Goal: Check status: Check status

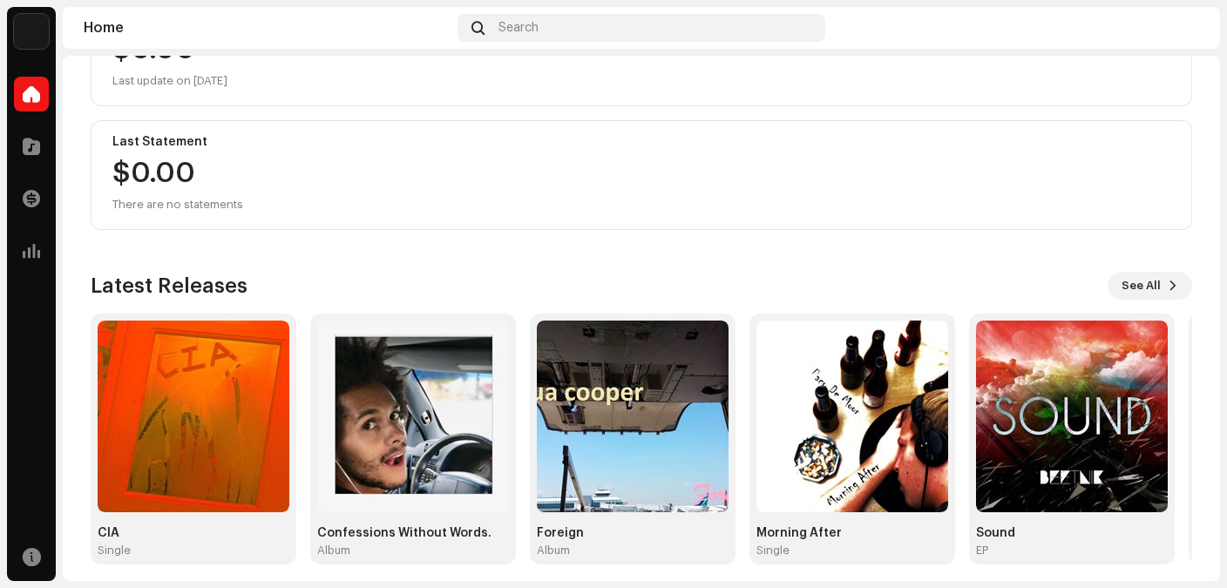
scroll to position [271, 0]
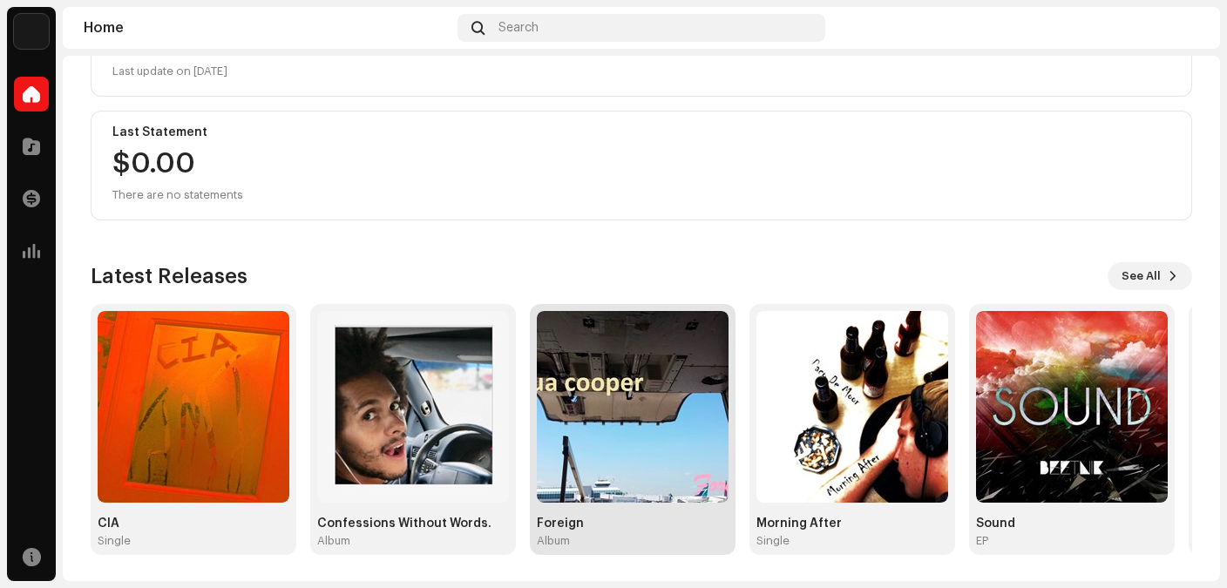
click at [579, 341] on img at bounding box center [633, 407] width 192 height 192
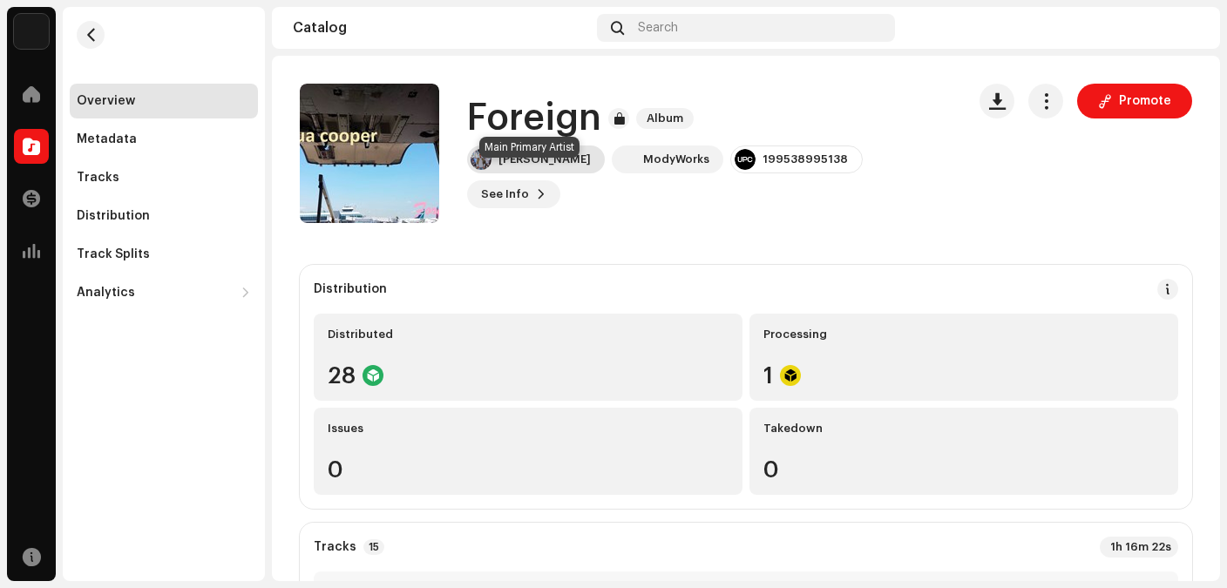
click at [533, 167] on div "[PERSON_NAME]" at bounding box center [545, 160] width 92 height 14
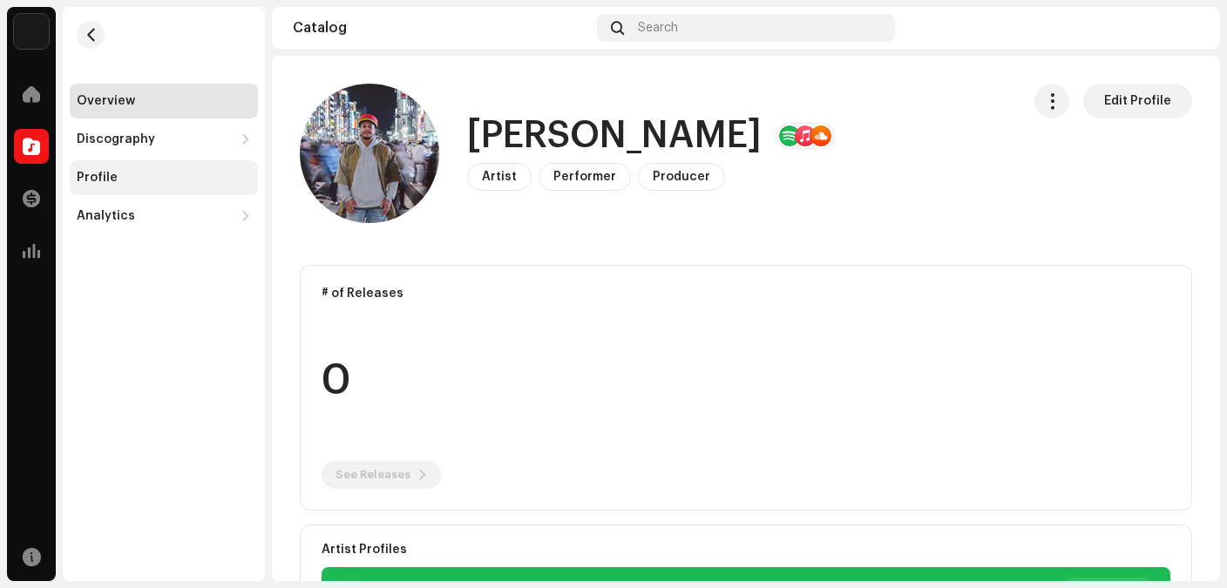
click at [123, 185] on div "Profile" at bounding box center [164, 177] width 188 height 35
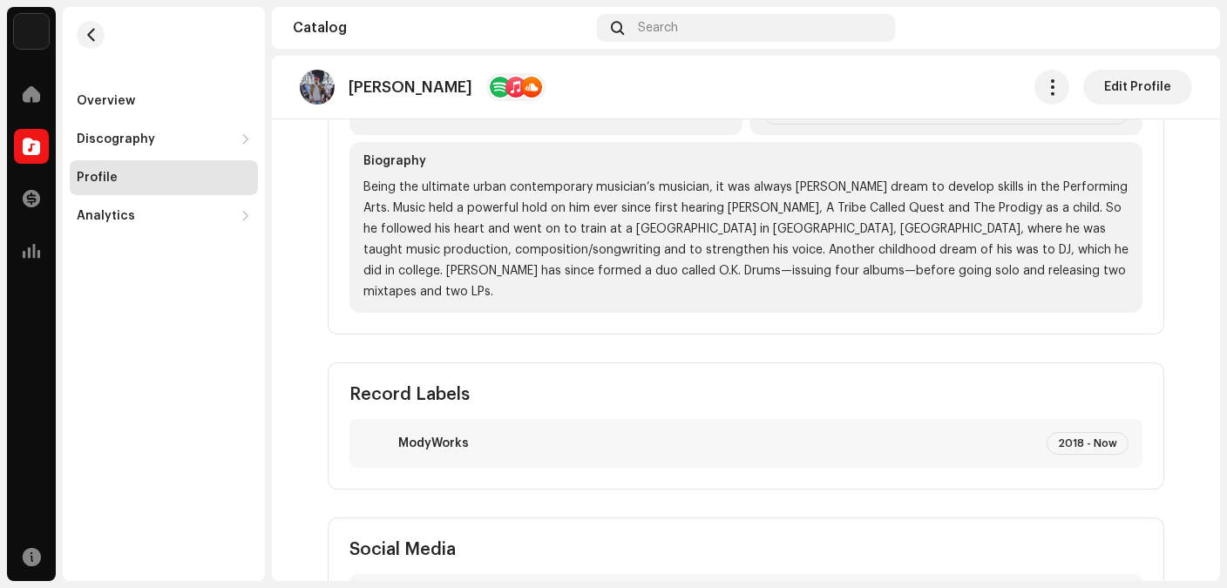
scroll to position [809, 0]
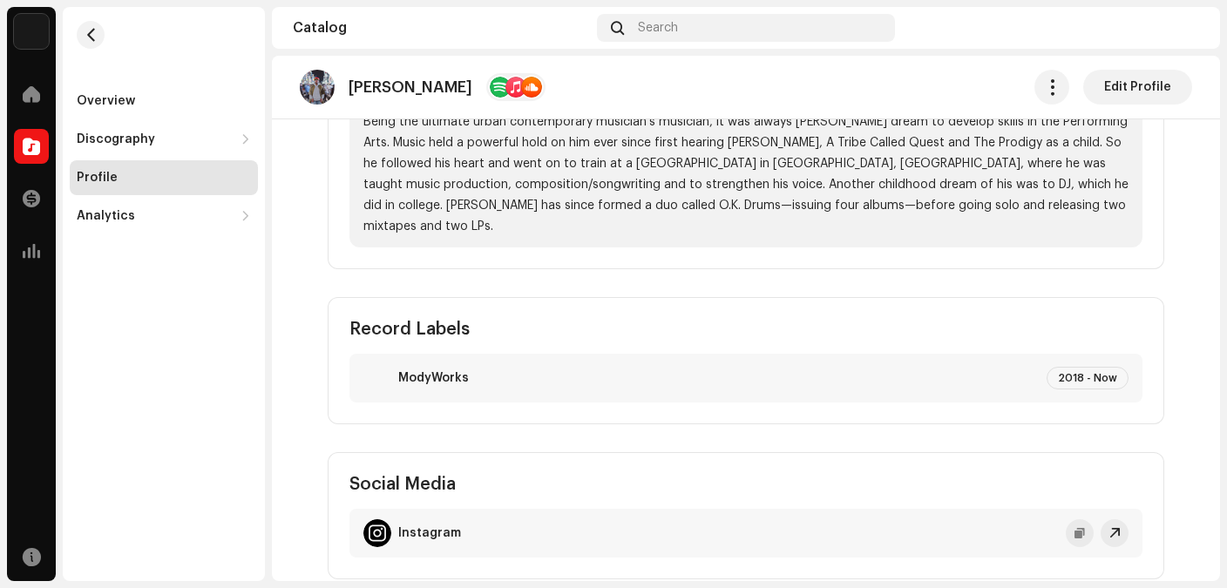
click at [372, 364] on img at bounding box center [378, 378] width 28 height 28
click at [35, 150] on span at bounding box center [31, 146] width 17 height 14
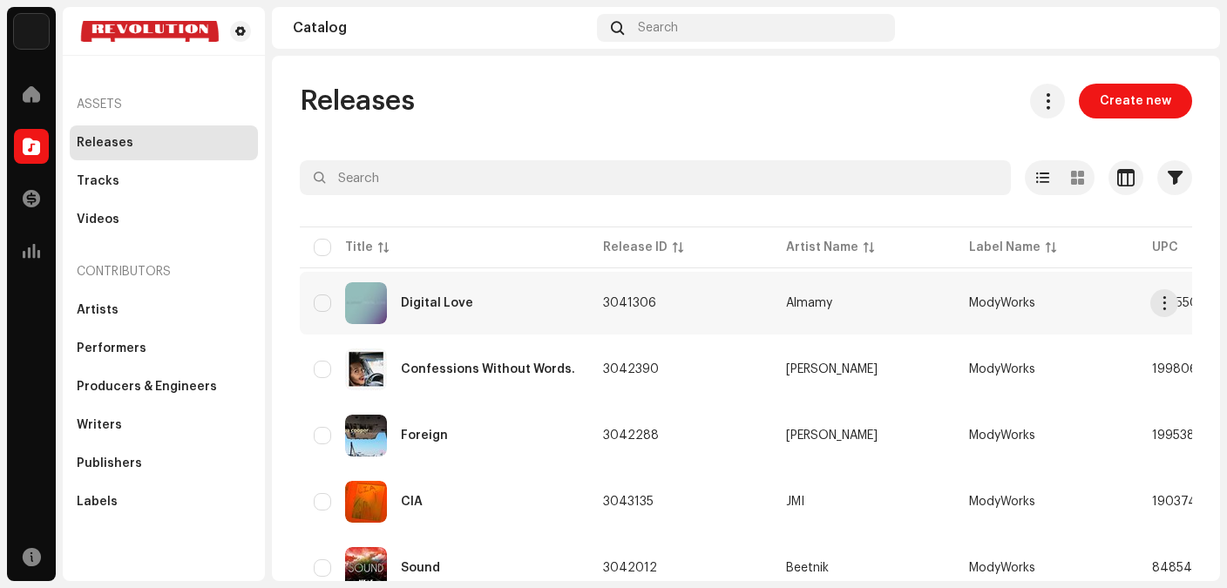
click at [450, 294] on div "Digital Love" at bounding box center [445, 303] width 262 height 42
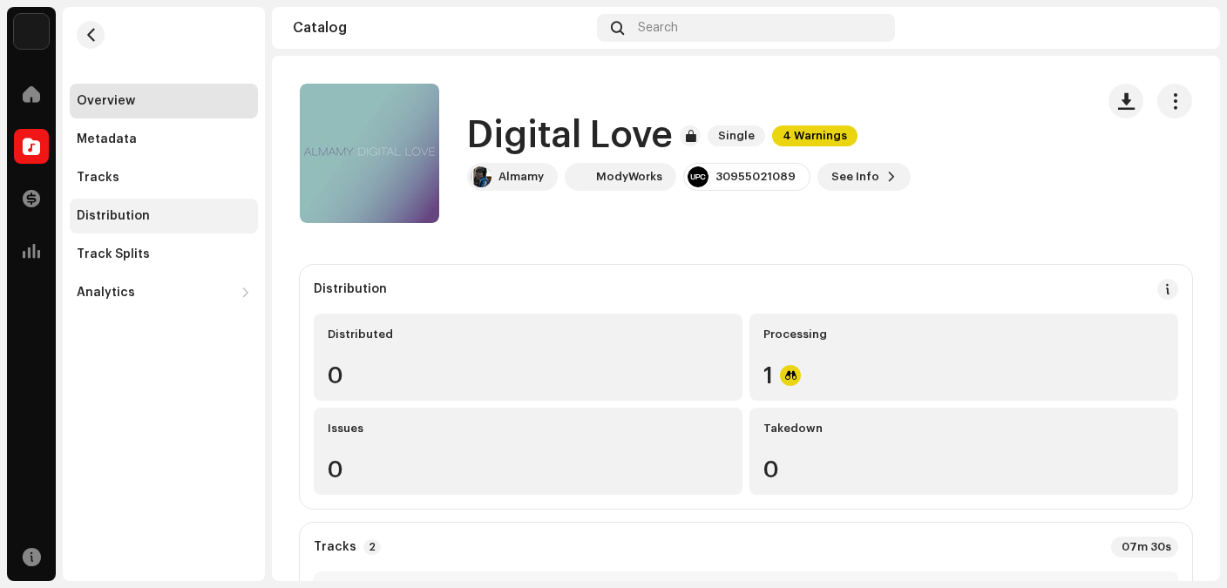
click at [167, 219] on div "Distribution" at bounding box center [164, 216] width 174 height 14
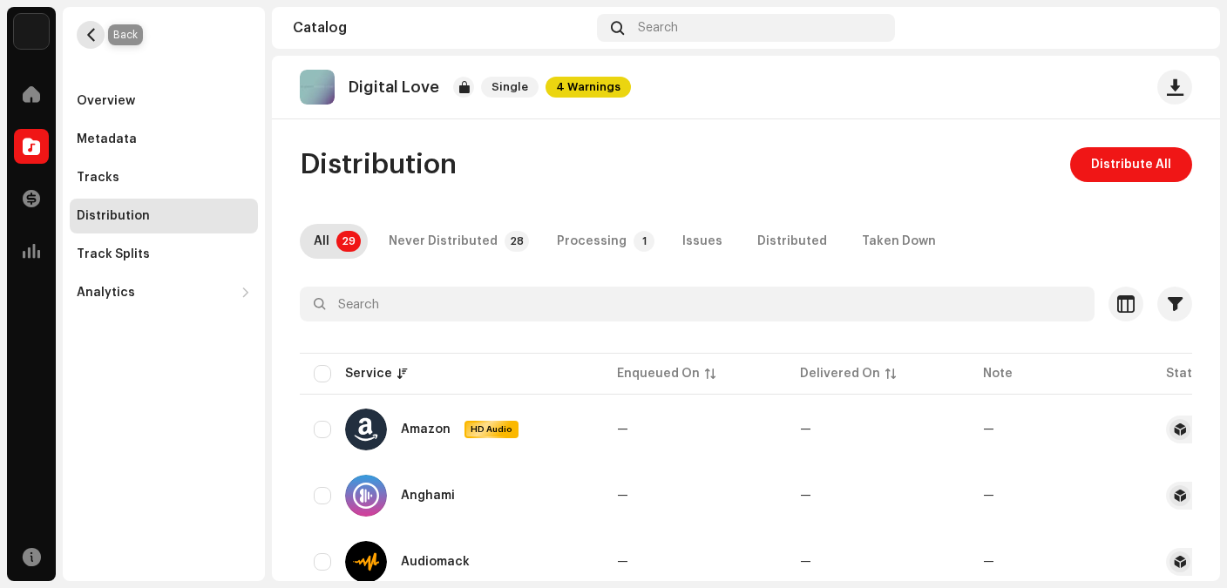
click at [95, 30] on span "button" at bounding box center [91, 35] width 13 height 14
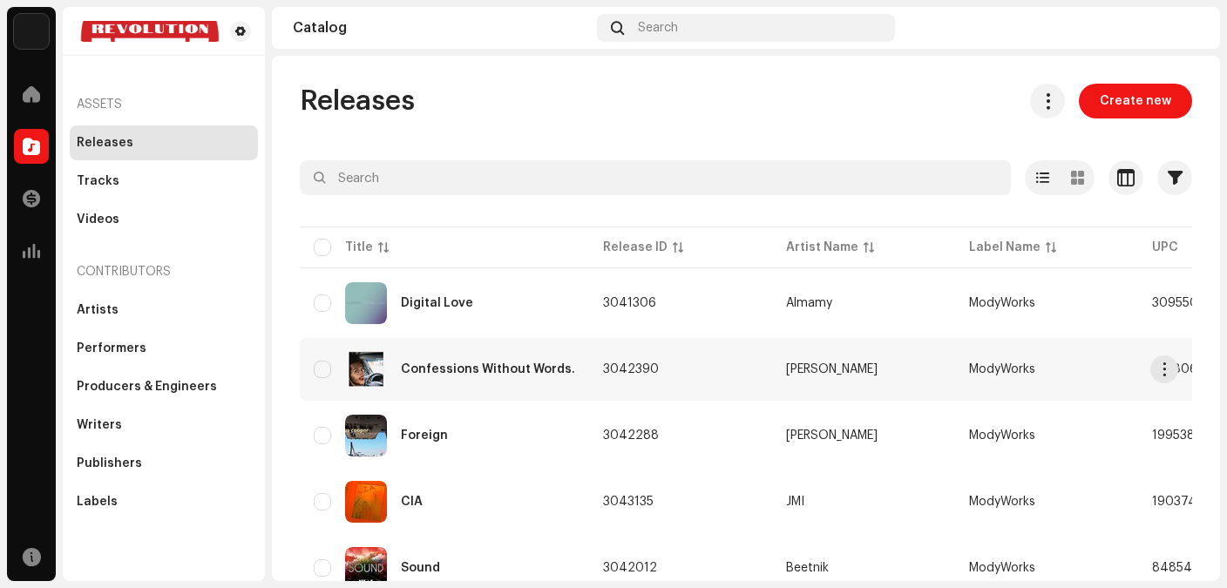
click at [497, 372] on div "Confessions Without Words." at bounding box center [488, 370] width 174 height 12
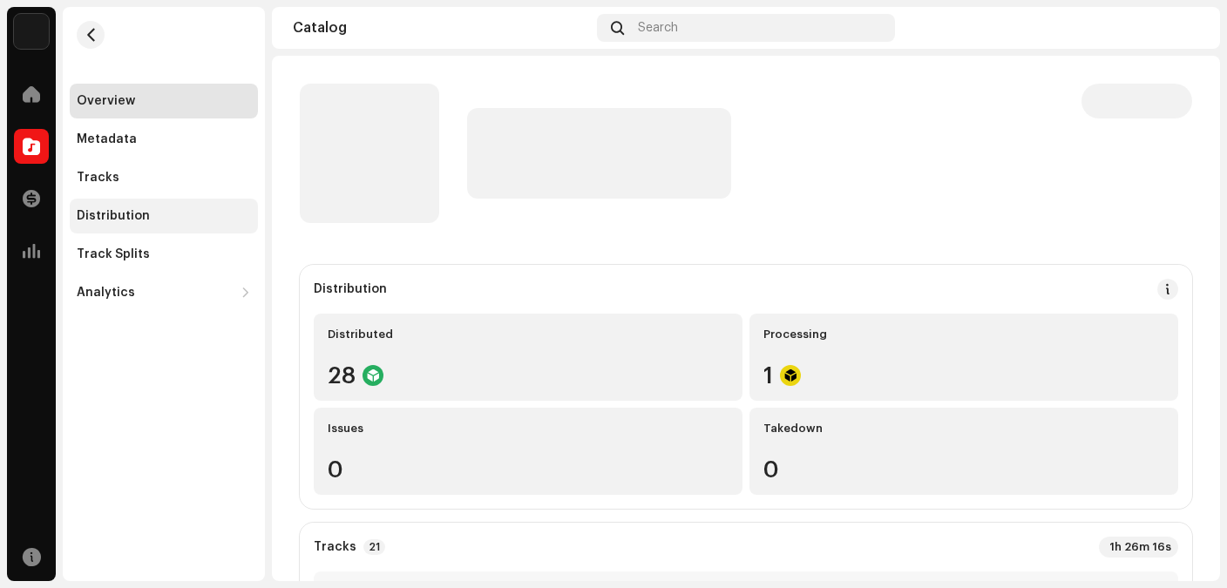
click at [133, 221] on div "Distribution" at bounding box center [113, 216] width 73 height 14
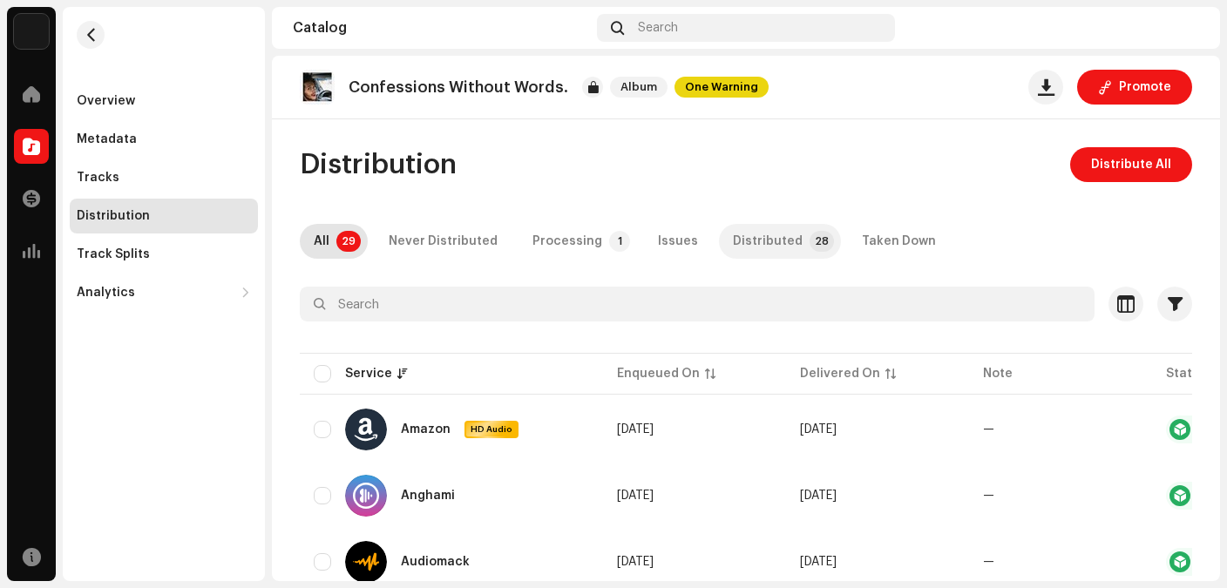
click at [760, 240] on div "Distributed" at bounding box center [768, 241] width 70 height 35
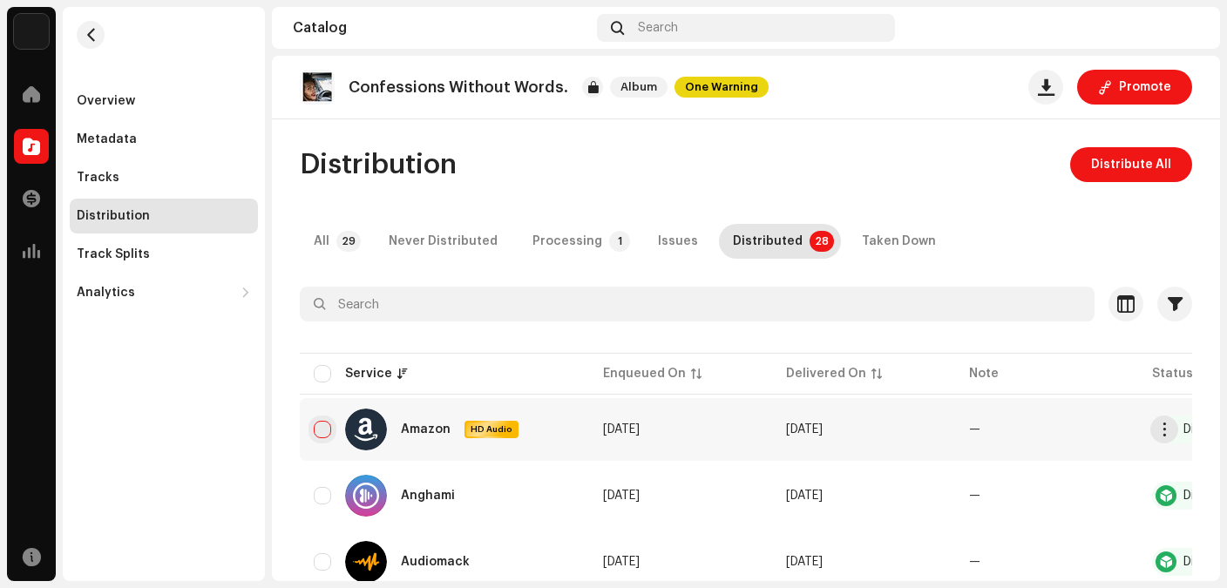
click at [320, 420] on div "Amazon HD Audio" at bounding box center [445, 430] width 262 height 42
click at [323, 431] on input "checkbox" at bounding box center [322, 429] width 17 height 17
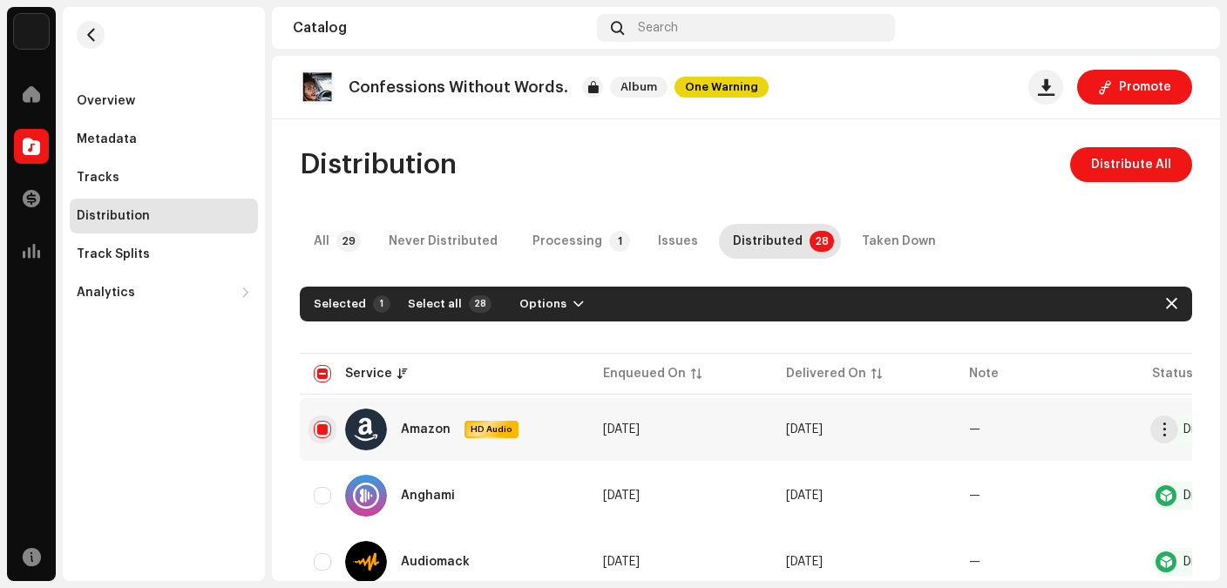
click at [321, 434] on input "Row Selected" at bounding box center [322, 429] width 17 height 17
checkbox input "false"
